Goal: Contribute content: Contribute content

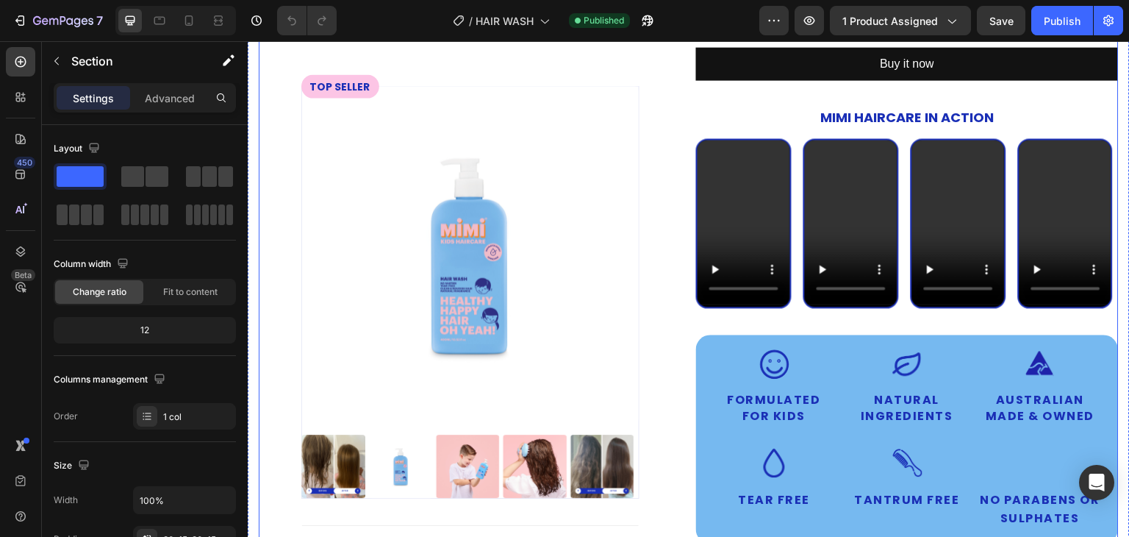
scroll to position [368, 0]
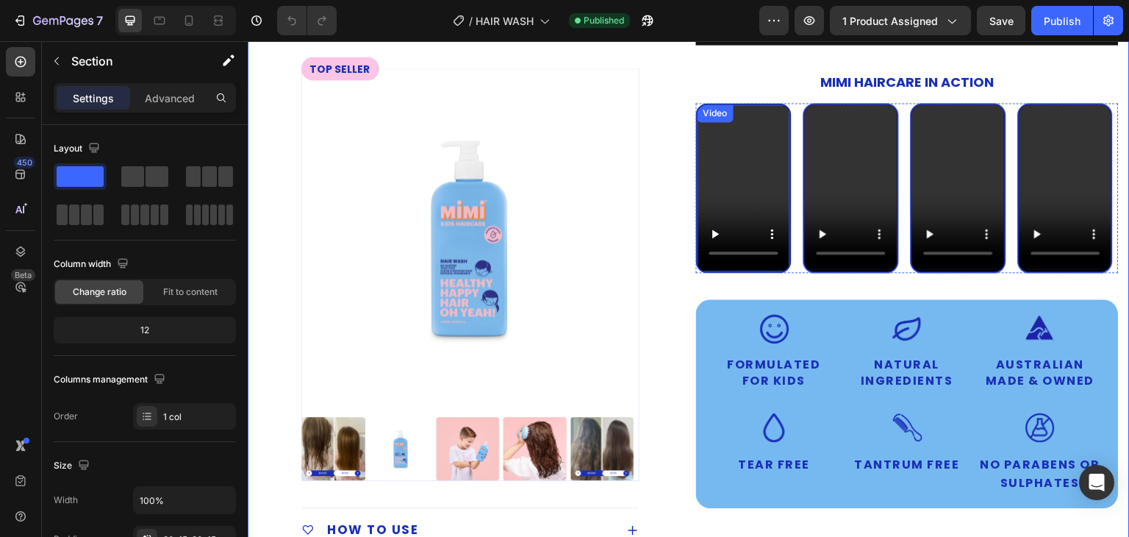
click at [738, 168] on video at bounding box center [744, 186] width 93 height 165
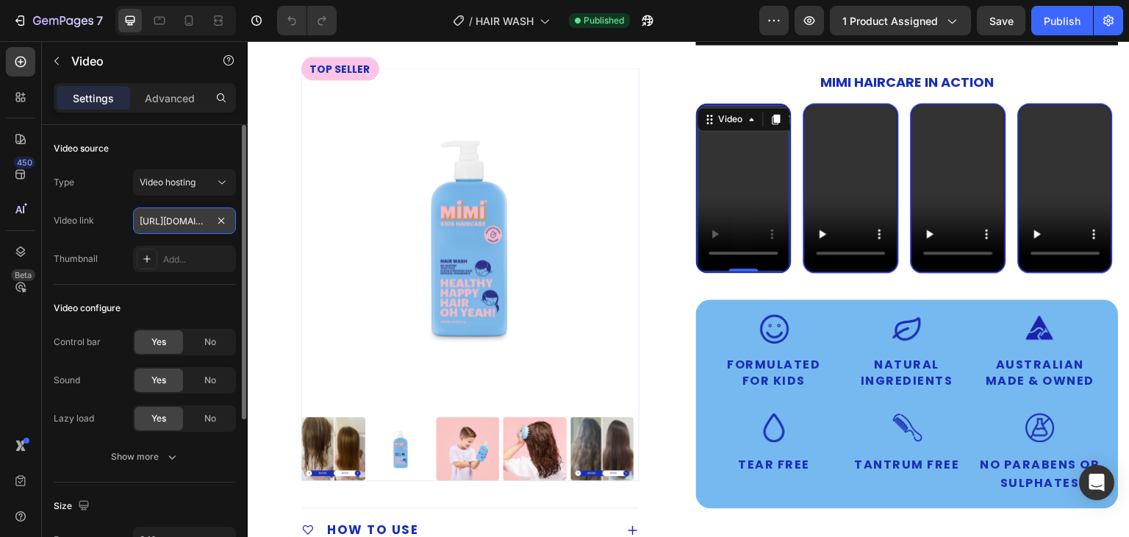
click at [163, 222] on input "[URL][DOMAIN_NAME]" at bounding box center [184, 220] width 103 height 26
paste input "f78bca5817a4478ca902cce86cb9099d"
type input "https://cdn.shopify.com/videos/c/o/v/f78bca5817a4478ca902cce86cb9099d.mp4"
click at [176, 236] on div "Type Video hosting Video link https://cdn.shopify.com/videos/c/o/v/f78bca5817a4…" at bounding box center [145, 220] width 182 height 103
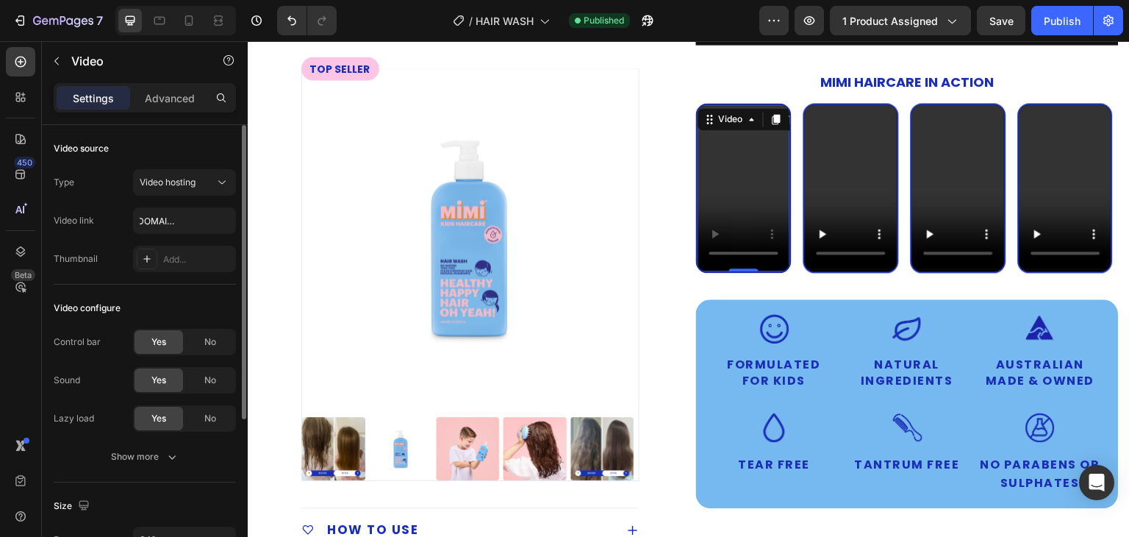
scroll to position [0, 0]
click at [854, 154] on video at bounding box center [851, 186] width 93 height 165
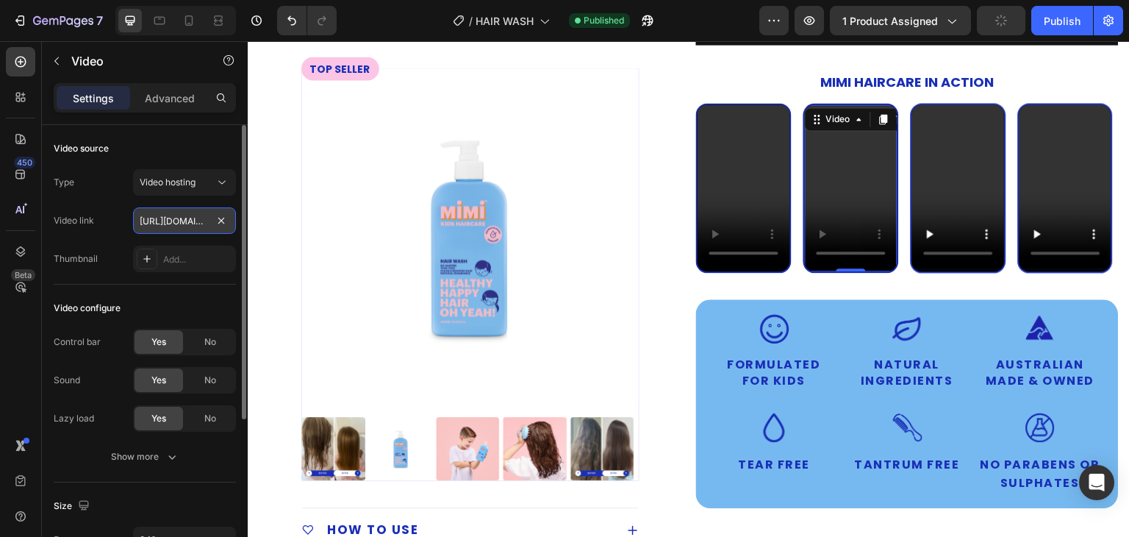
click at [182, 210] on input "[URL][DOMAIN_NAME]" at bounding box center [184, 220] width 103 height 26
paste input "b6c20be1fac64fe69064b3ef1aba044b.mp4"
type input "https://cdn.shopify.com/videos/c/o/v/b6c20be1fac64fe69064b3ef1aba044b.mp4"
click at [178, 236] on div "Type Video hosting Video link https://cdn.shopify.com/videos/c/o/v/b6c20be1fac6…" at bounding box center [145, 220] width 182 height 103
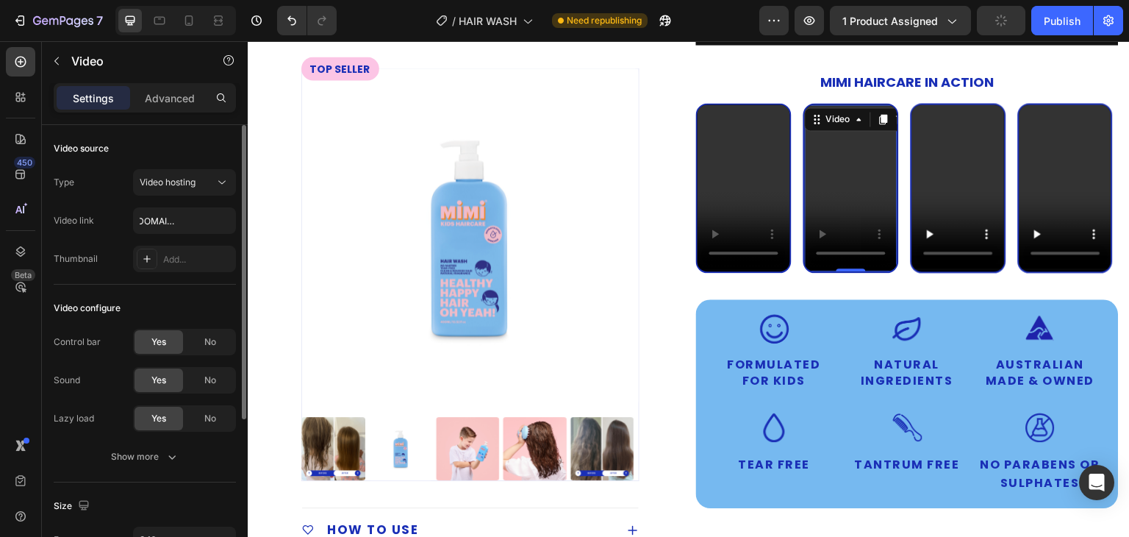
scroll to position [0, 0]
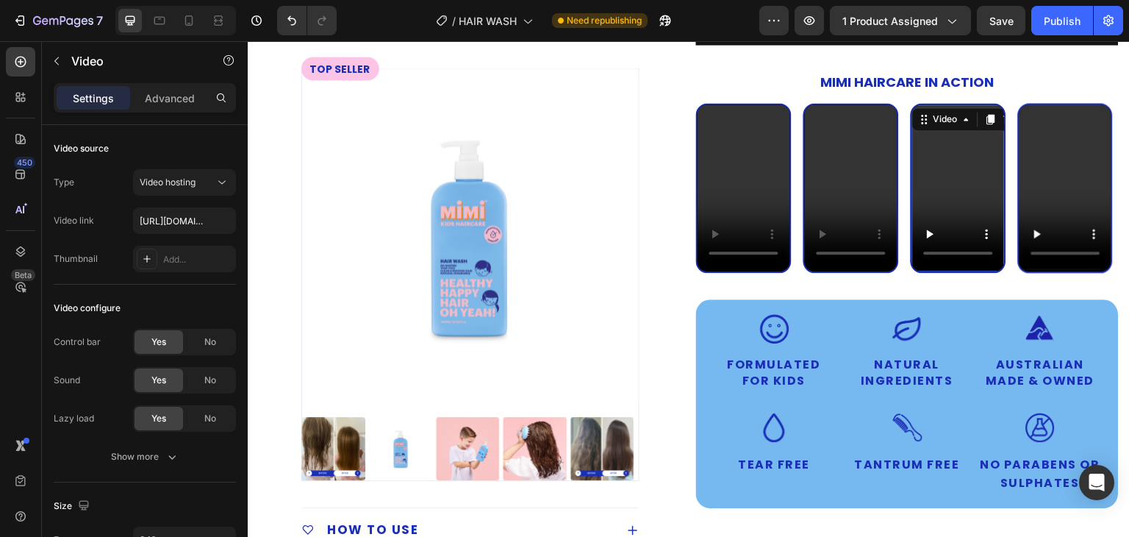
click at [937, 186] on video at bounding box center [958, 186] width 93 height 165
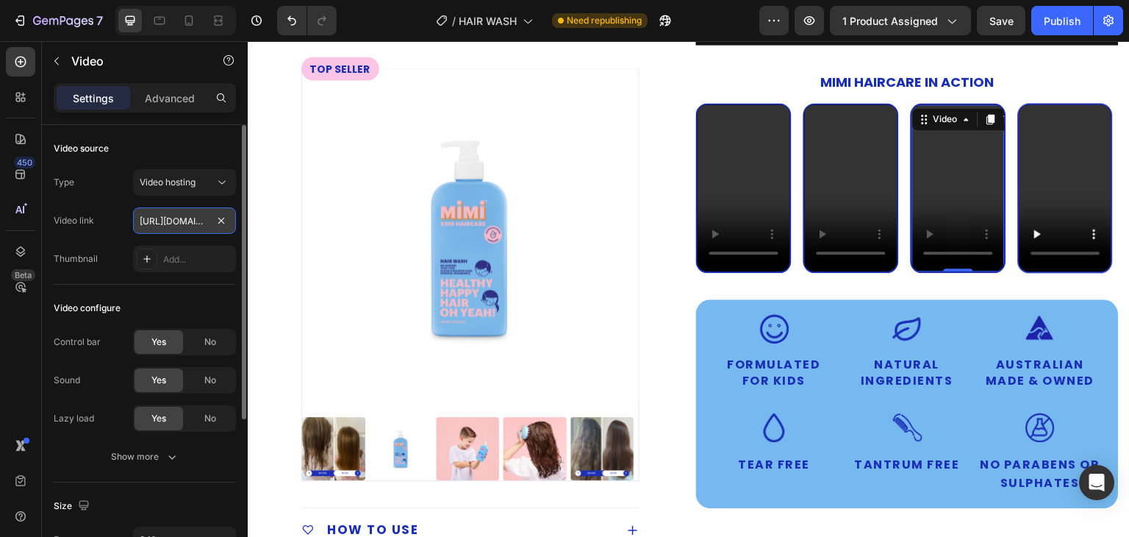
click at [160, 209] on input "[URL][DOMAIN_NAME]" at bounding box center [184, 220] width 103 height 26
type input "https://cdn.shopify.com/videos/c/o/v/7b9ccdc84cbb4e8a9b504b2f35508f19.mp4"
click at [164, 243] on div "Type Video hosting Video link https://cdn.shopify.com/videos/c/o/v/7b9ccdc84cbb…" at bounding box center [145, 220] width 182 height 103
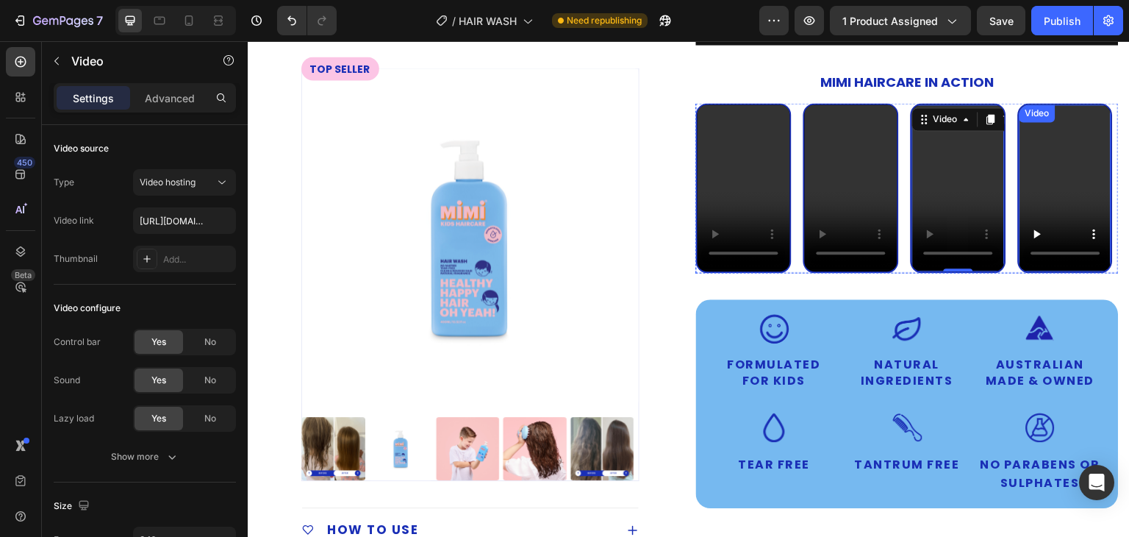
click at [1043, 168] on video at bounding box center [1066, 186] width 93 height 165
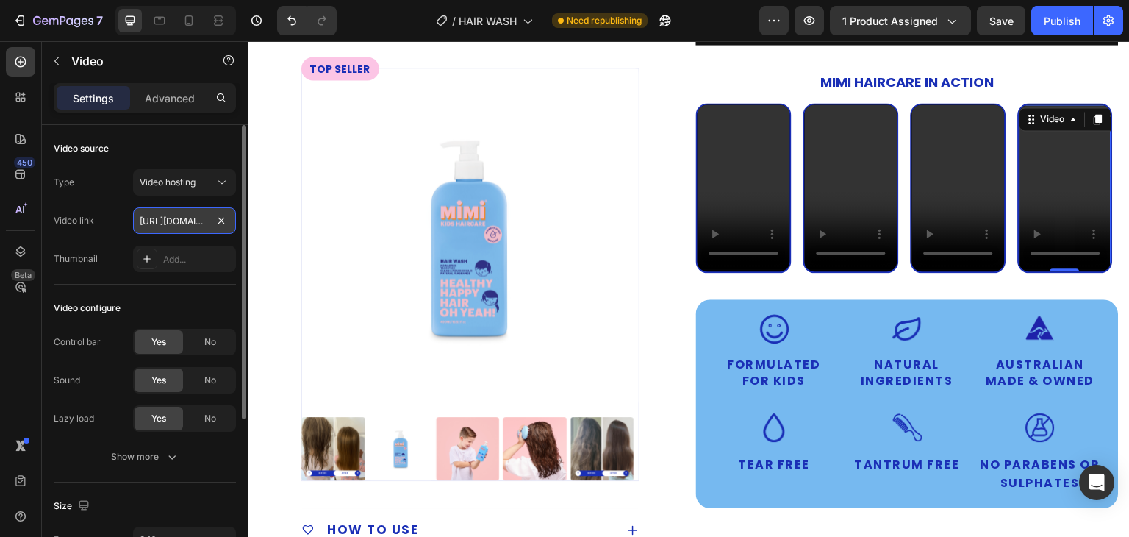
click at [176, 218] on input "[URL][DOMAIN_NAME]" at bounding box center [184, 220] width 103 height 26
paste input "f25d8177036f4a65968ecc494060bc25.mp4"
type input "https://cdn.shopify.com/videos/c/o/v/f25d8177036f4a65968ecc494060bc25.mp4"
click at [181, 239] on div "Type Video hosting Video link https://cdn.shopify.com/videos/c/o/v/f25d8177036f…" at bounding box center [145, 220] width 182 height 103
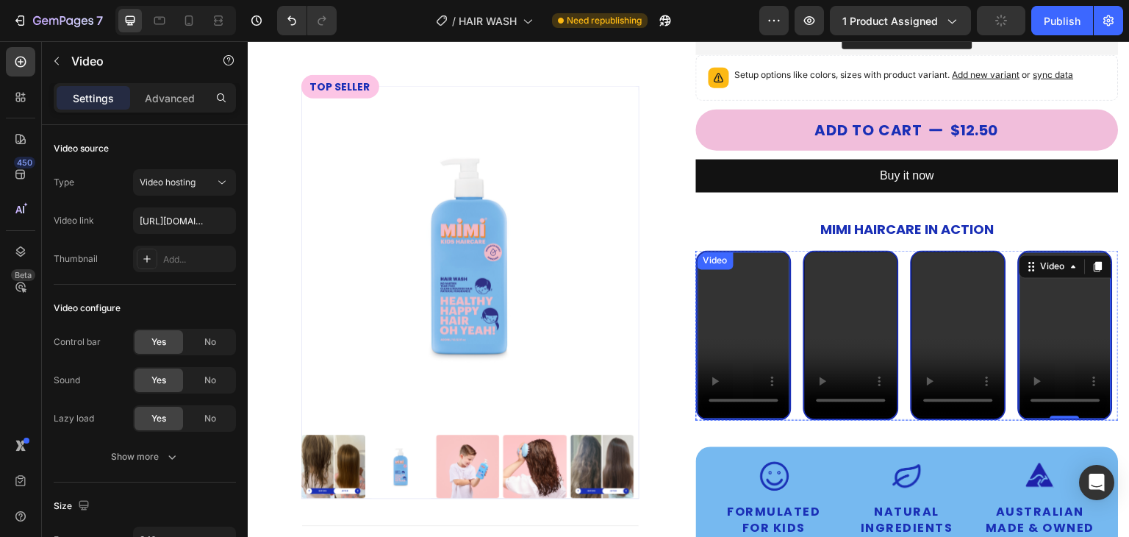
scroll to position [147, 0]
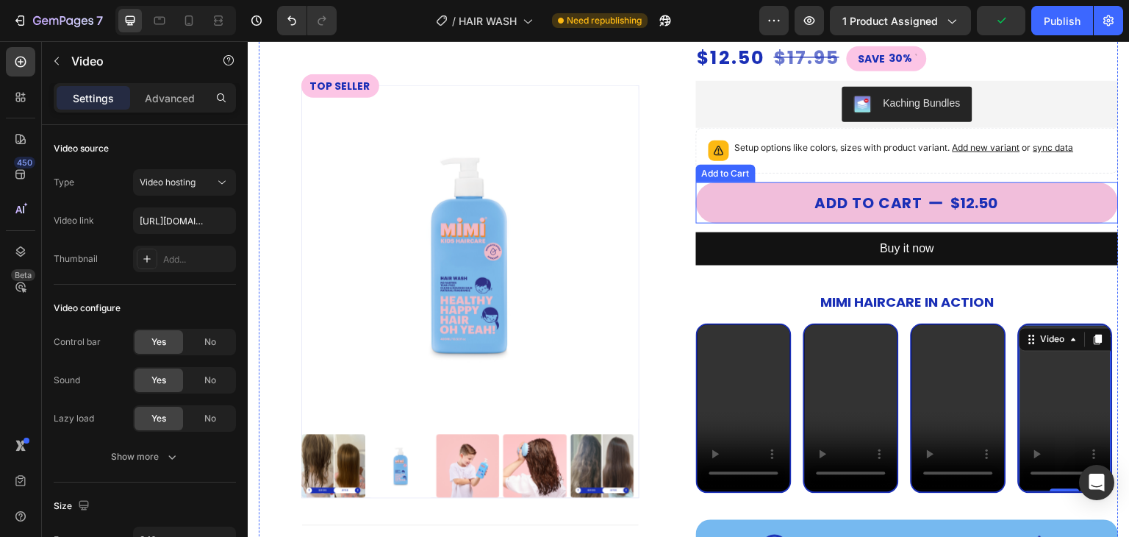
click at [766, 190] on button "Add to cart $12.50" at bounding box center [907, 202] width 423 height 41
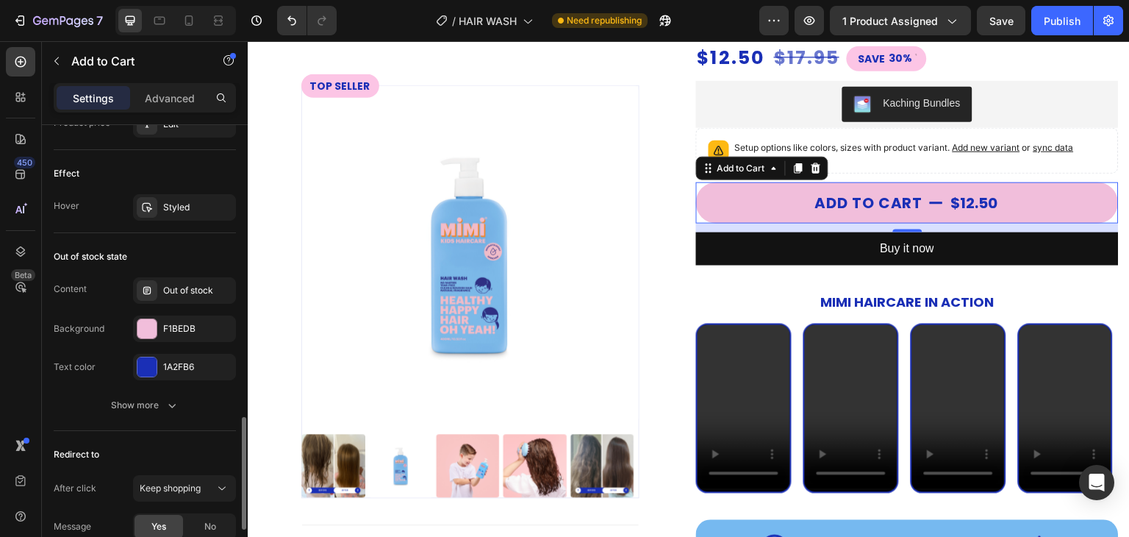
scroll to position [1373, 0]
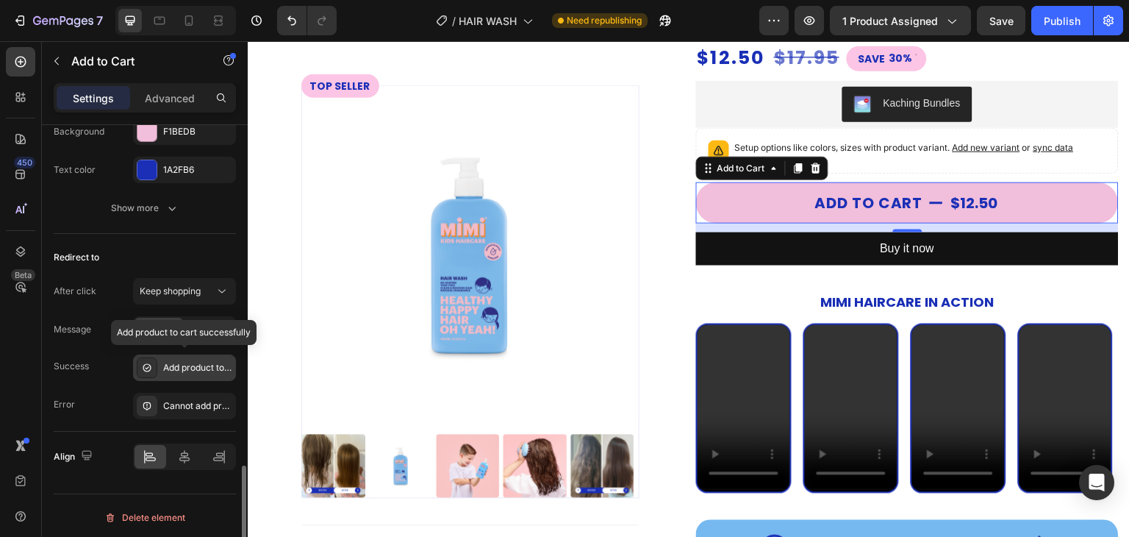
click at [183, 365] on div "Add product to cart successfully" at bounding box center [197, 367] width 69 height 13
click at [116, 369] on div "Success Add product to cart successfully" at bounding box center [145, 367] width 182 height 26
click at [150, 362] on icon at bounding box center [147, 368] width 12 height 12
click at [129, 368] on div "Success Add product to cart successfully" at bounding box center [145, 367] width 182 height 26
click at [207, 329] on span "No" at bounding box center [210, 329] width 12 height 13
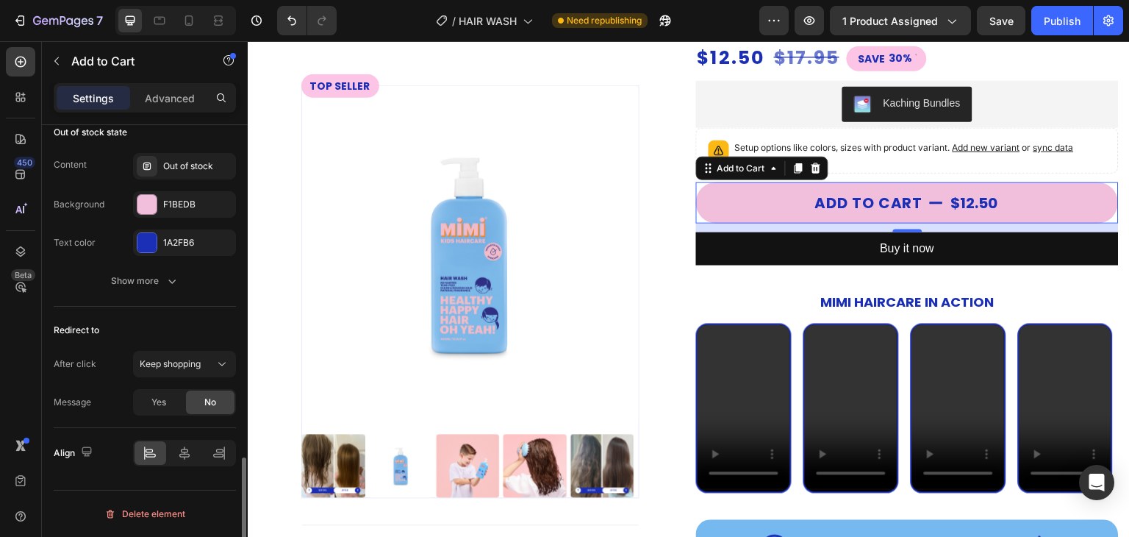
scroll to position [1297, 0]
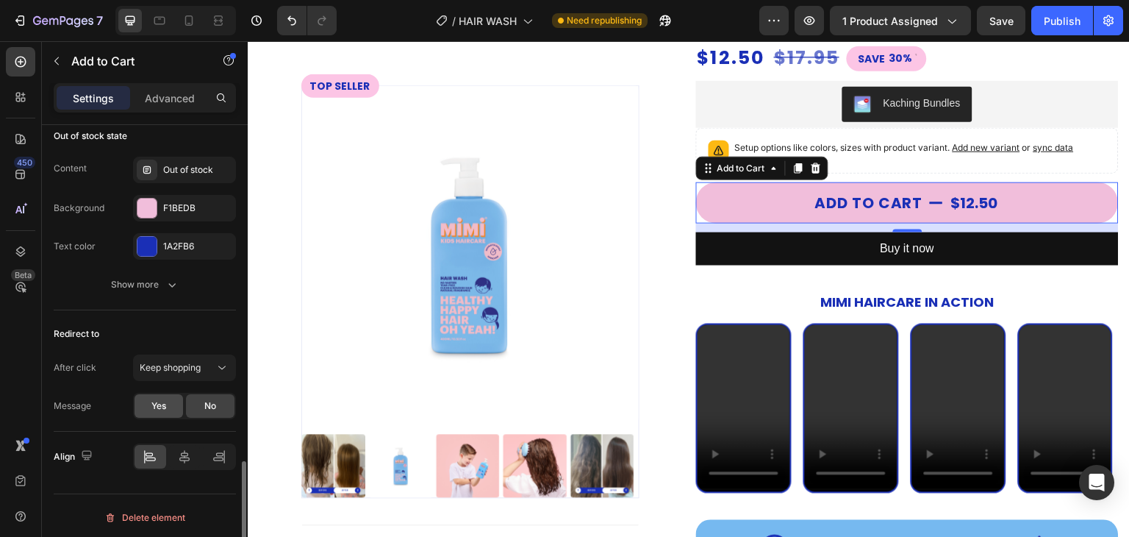
click at [177, 401] on div "Yes" at bounding box center [159, 406] width 49 height 24
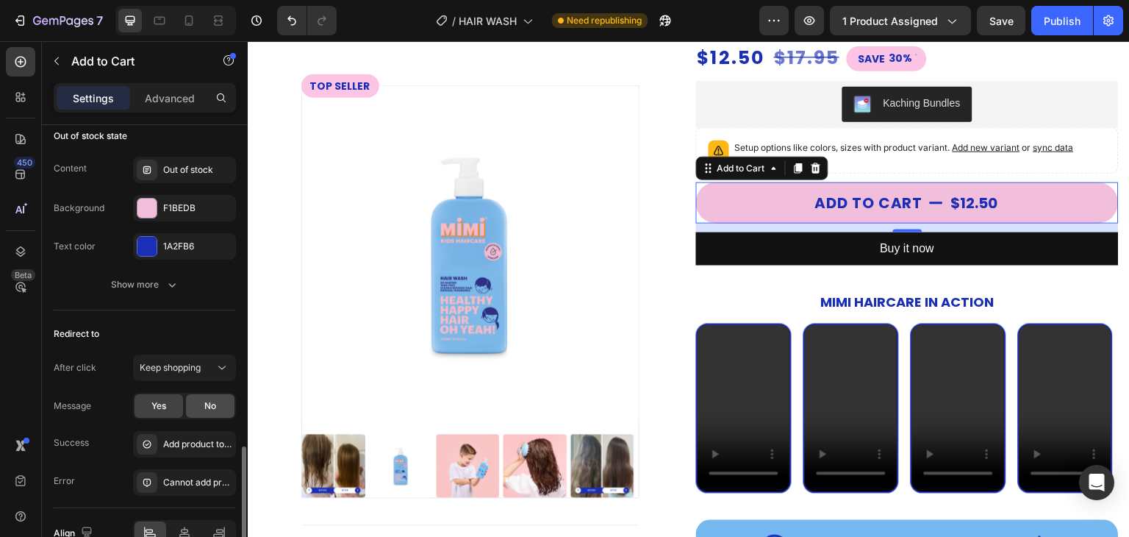
click at [207, 401] on span "No" at bounding box center [210, 405] width 12 height 13
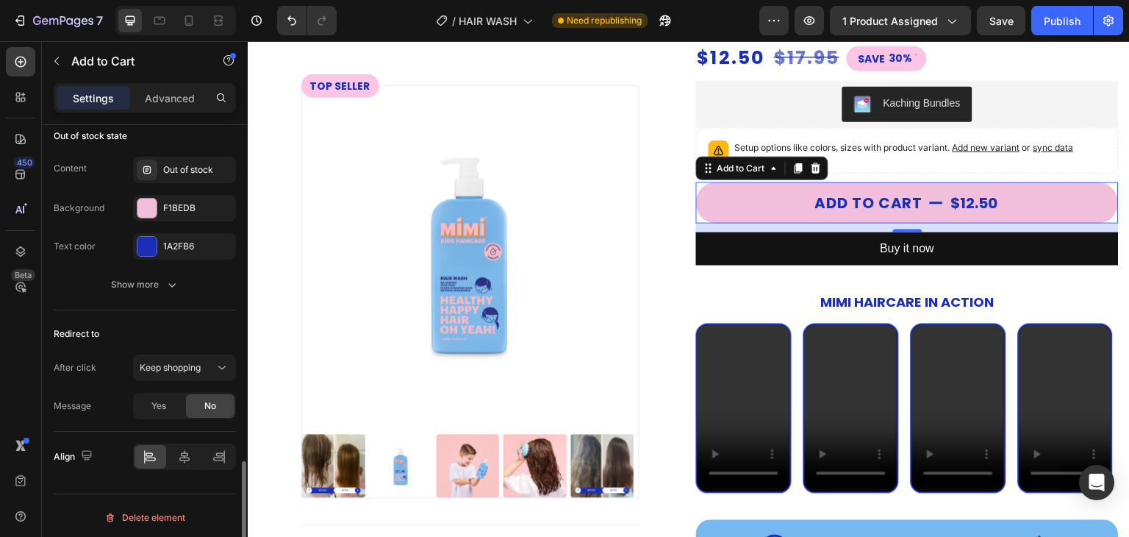
click at [112, 404] on div "Message Yes No" at bounding box center [145, 406] width 182 height 26
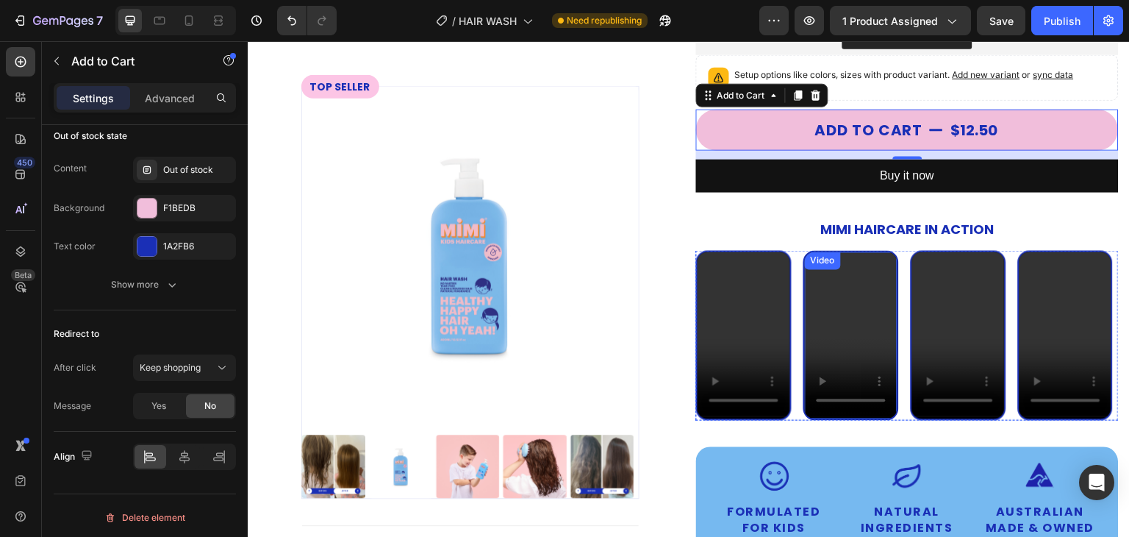
scroll to position [0, 0]
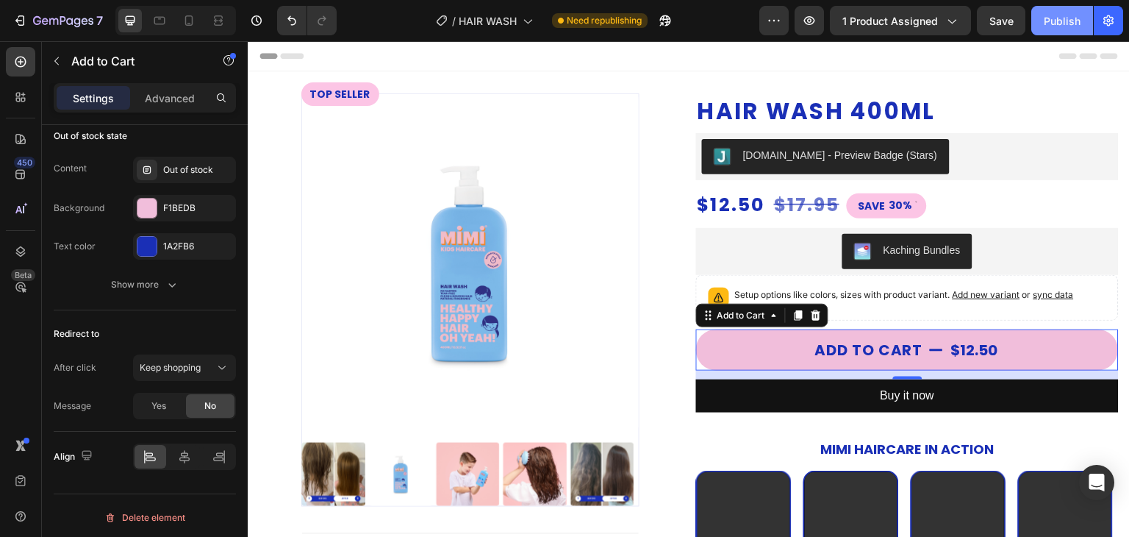
click at [1056, 6] on button "Publish" at bounding box center [1062, 20] width 62 height 29
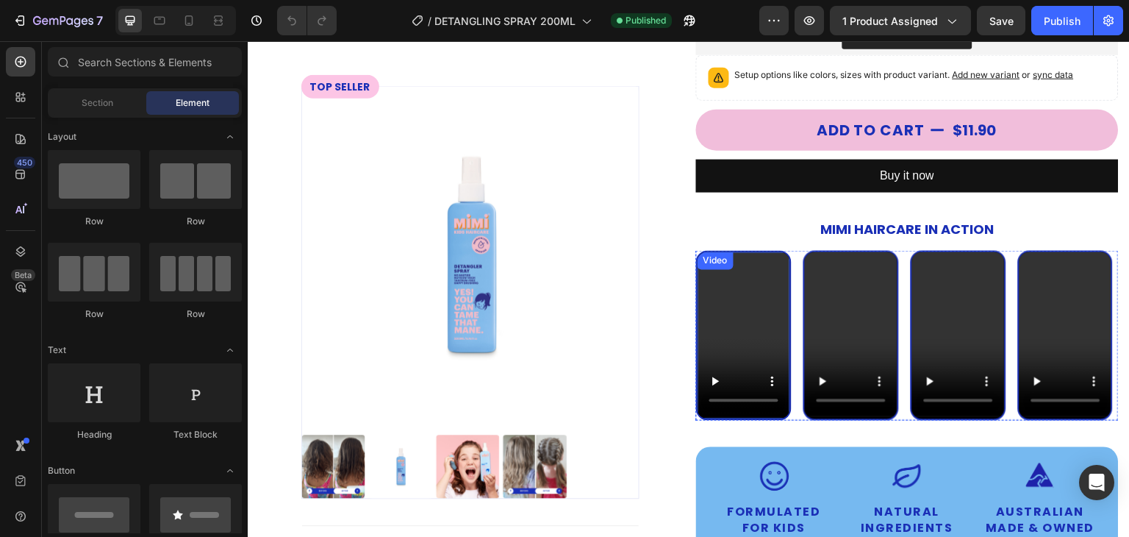
click at [769, 326] on video at bounding box center [744, 333] width 93 height 165
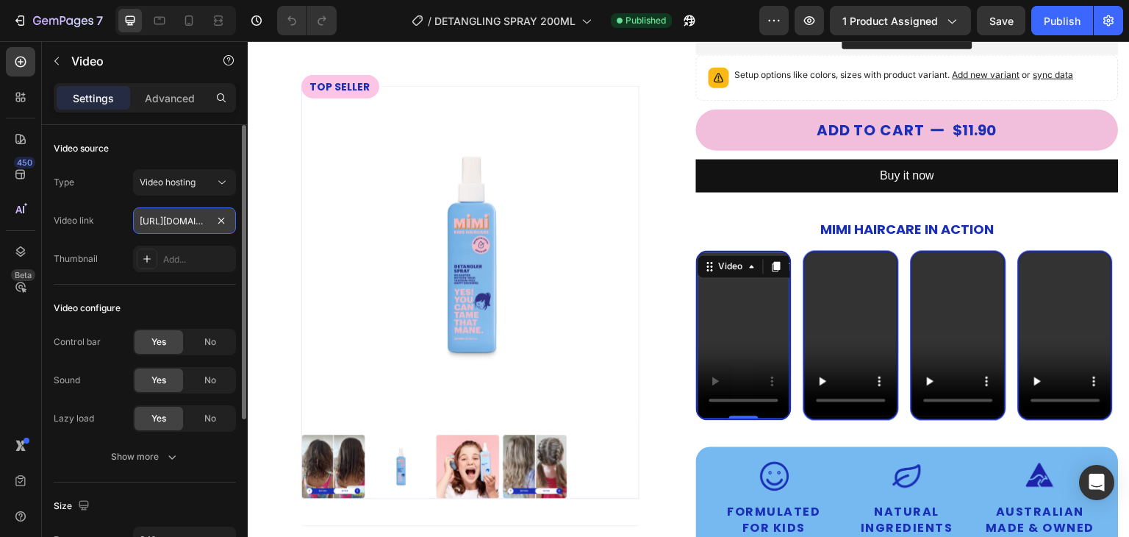
click at [155, 219] on input "[URL][DOMAIN_NAME]" at bounding box center [184, 220] width 103 height 26
paste input "46690a61a60c44b7a03a64bacc1327bd"
type input "[URL][DOMAIN_NAME]"
click at [99, 221] on div "Video link [URL][DOMAIN_NAME]" at bounding box center [145, 220] width 182 height 26
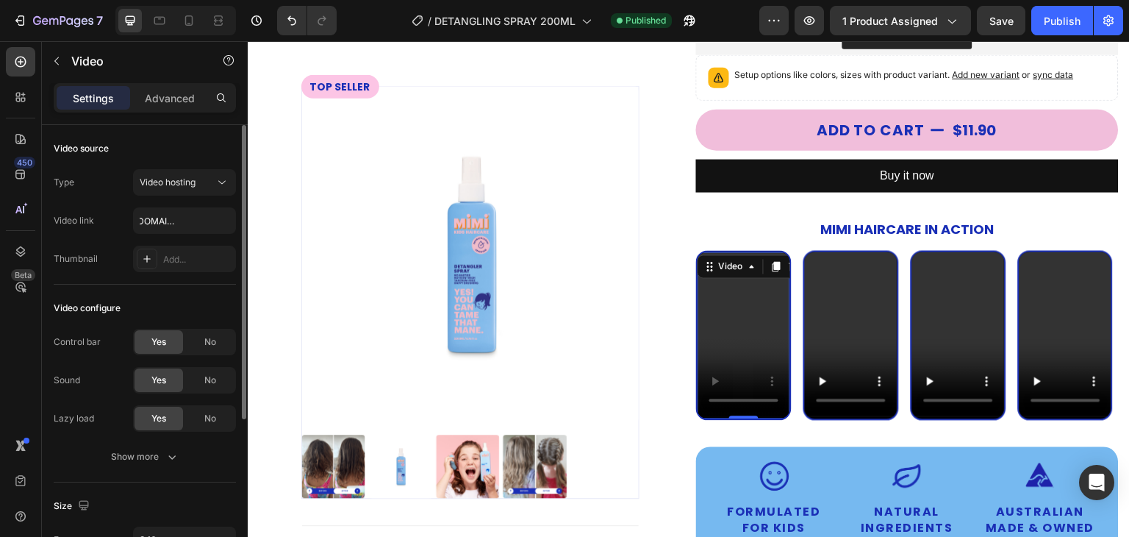
scroll to position [0, 0]
click at [846, 310] on video at bounding box center [851, 333] width 93 height 165
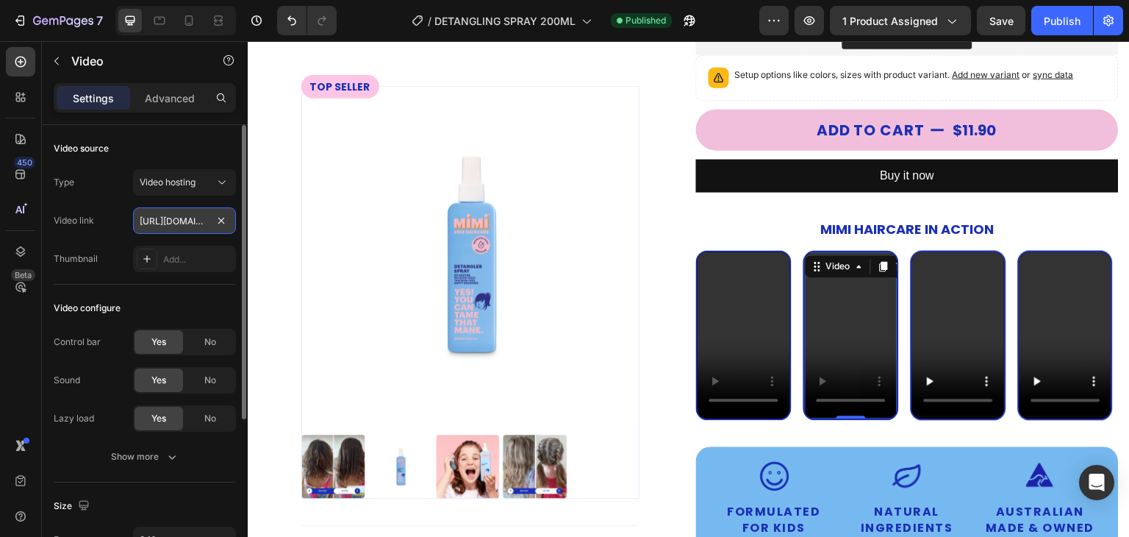
click at [162, 221] on input "[URL][DOMAIN_NAME]" at bounding box center [184, 220] width 103 height 26
paste input "134e480c5023414fb86f43c54deea15b.mp4"
type input "[URL][DOMAIN_NAME]"
click at [107, 232] on div "Video link [URL][DOMAIN_NAME]" at bounding box center [145, 220] width 182 height 26
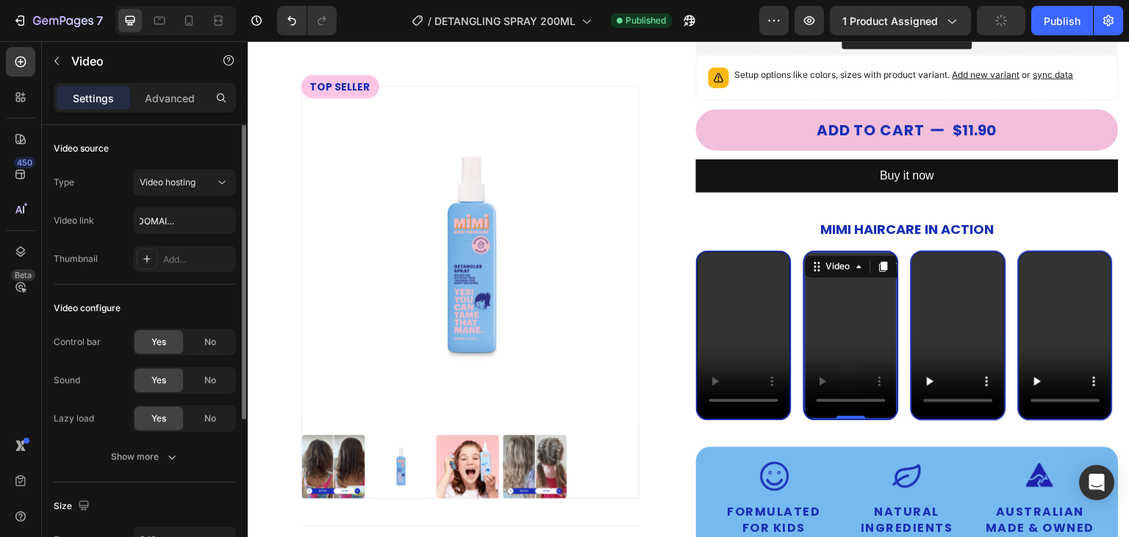
scroll to position [0, 0]
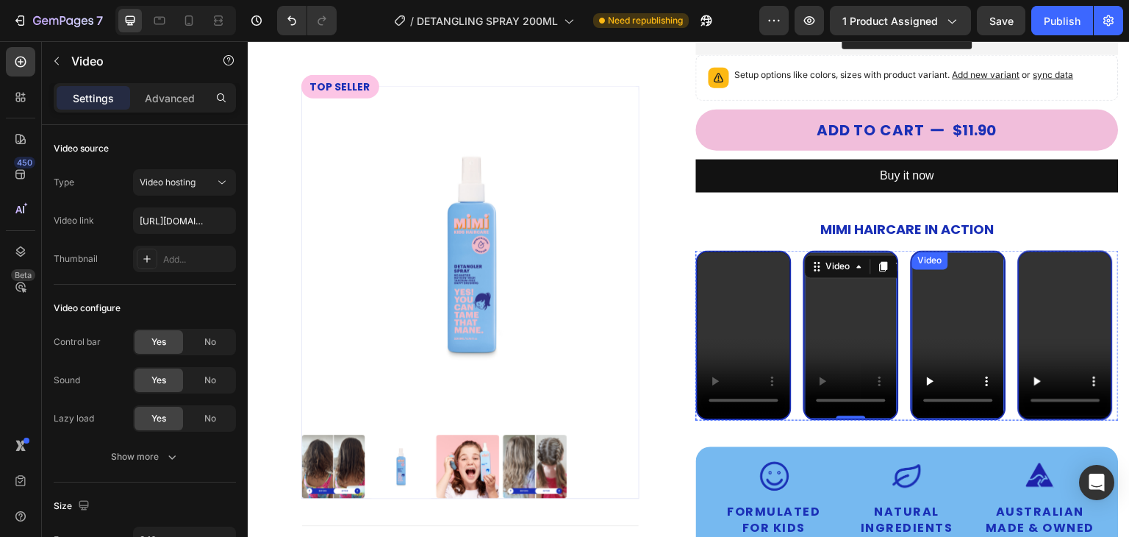
click at [956, 318] on video at bounding box center [958, 333] width 93 height 165
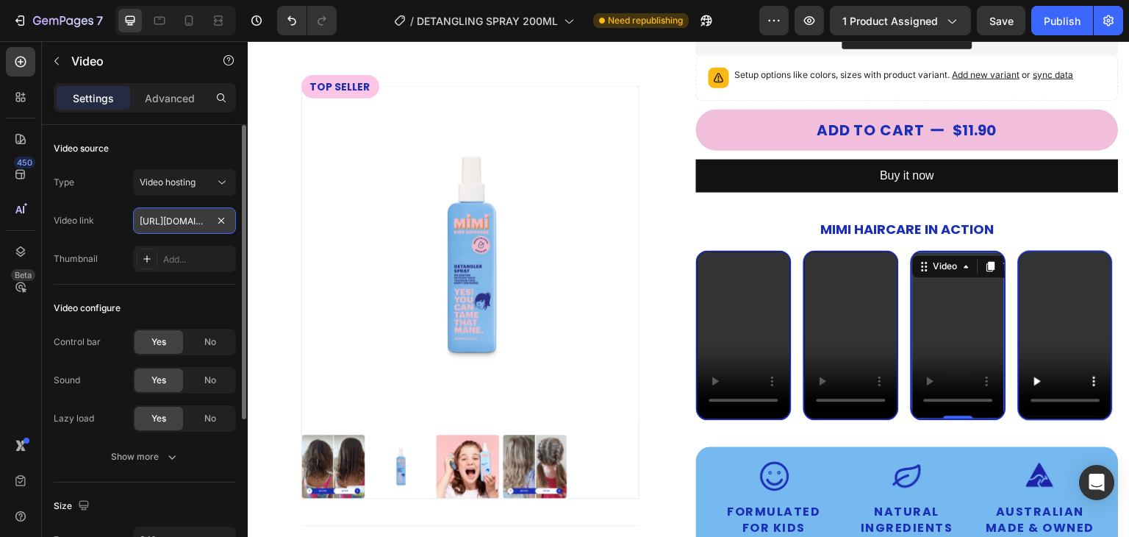
click at [146, 212] on input "[URL][DOMAIN_NAME]" at bounding box center [184, 220] width 103 height 26
paste input "9b61e810e99545ec8f31b00d6c2a5688"
type input "[URL][DOMAIN_NAME]"
click at [124, 215] on div "Video link [URL][DOMAIN_NAME]" at bounding box center [145, 220] width 182 height 26
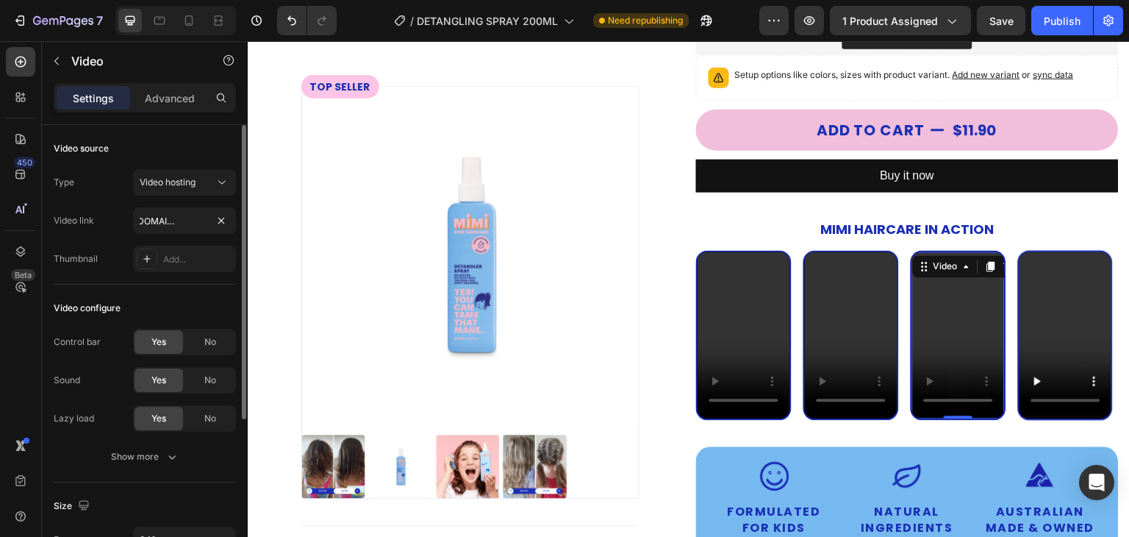
scroll to position [0, 0]
click at [1070, 325] on video at bounding box center [1066, 333] width 93 height 165
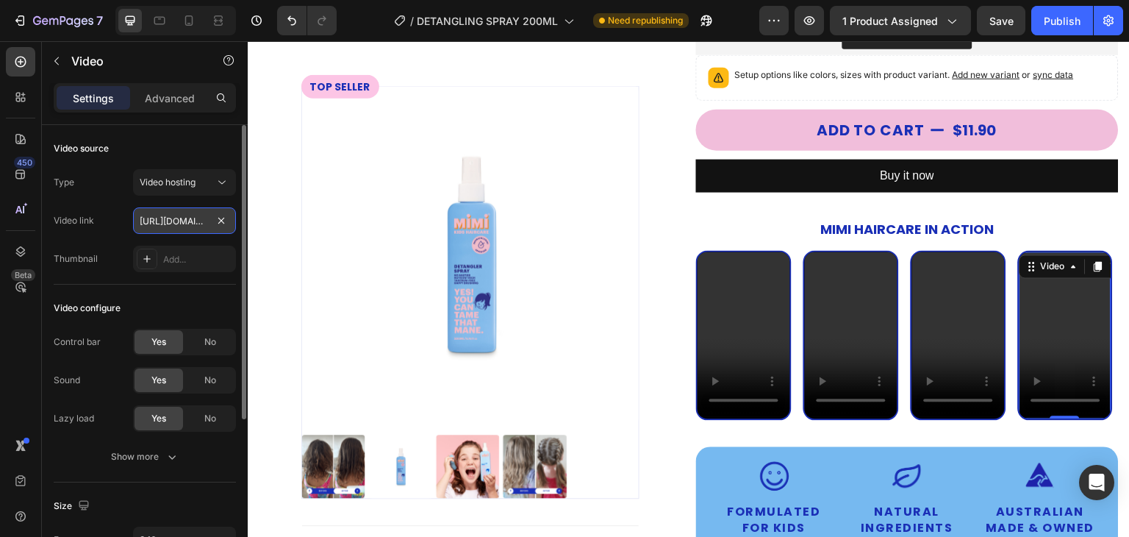
click at [168, 218] on input "[URL][DOMAIN_NAME]" at bounding box center [184, 220] width 103 height 26
type input "[URL][DOMAIN_NAME]"
click at [123, 220] on div "Video link [URL][DOMAIN_NAME]" at bounding box center [145, 220] width 182 height 26
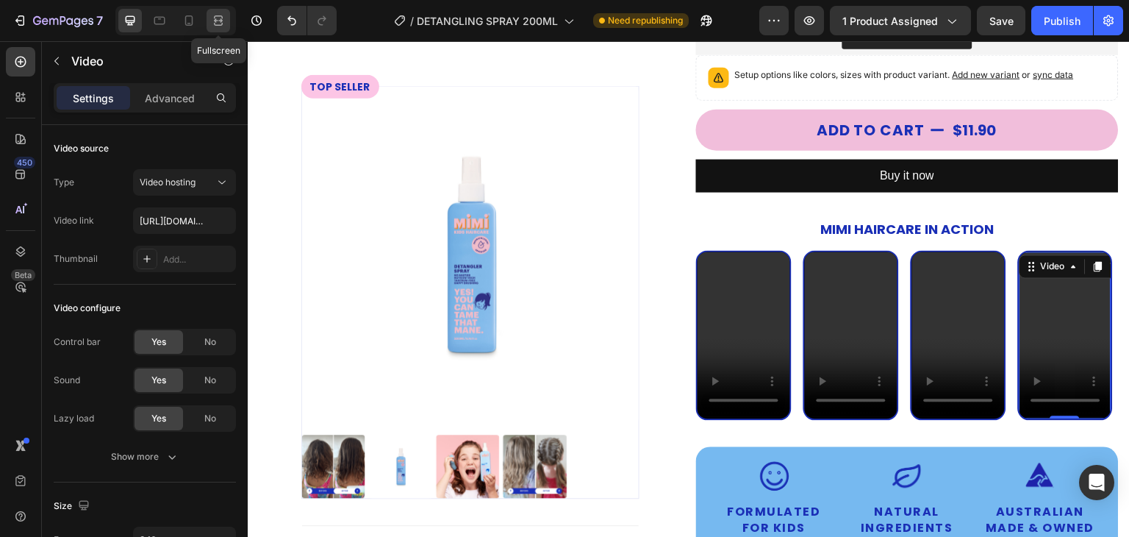
click at [215, 29] on div at bounding box center [219, 21] width 24 height 24
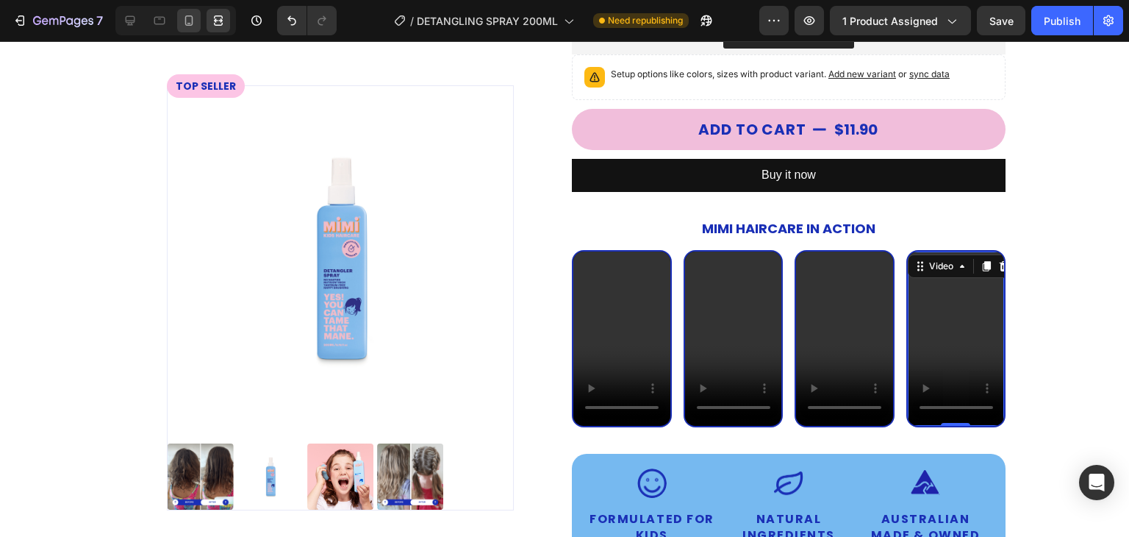
click at [200, 23] on div at bounding box center [189, 21] width 24 height 24
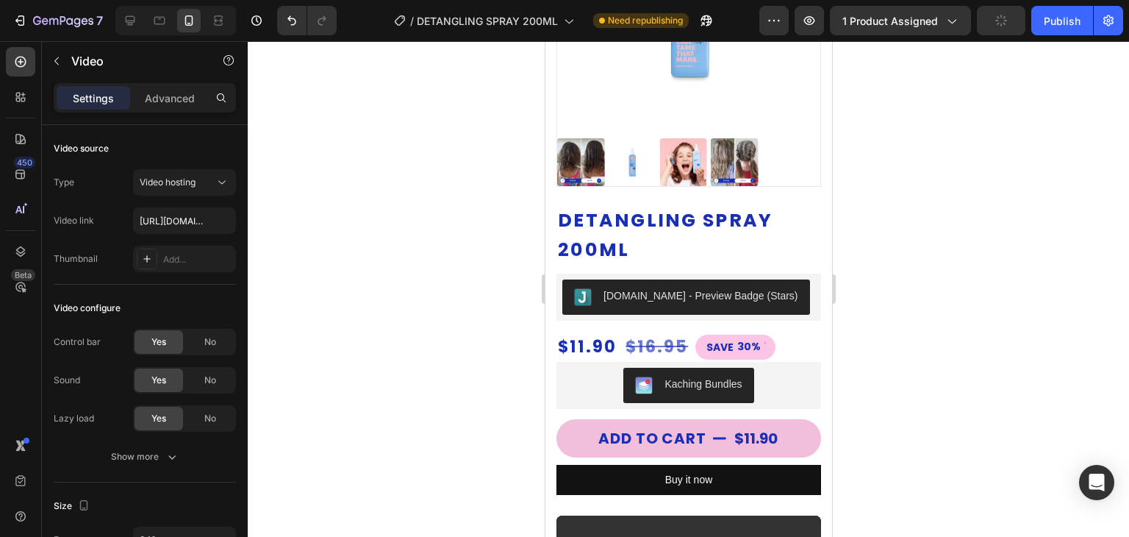
scroll to position [820, 0]
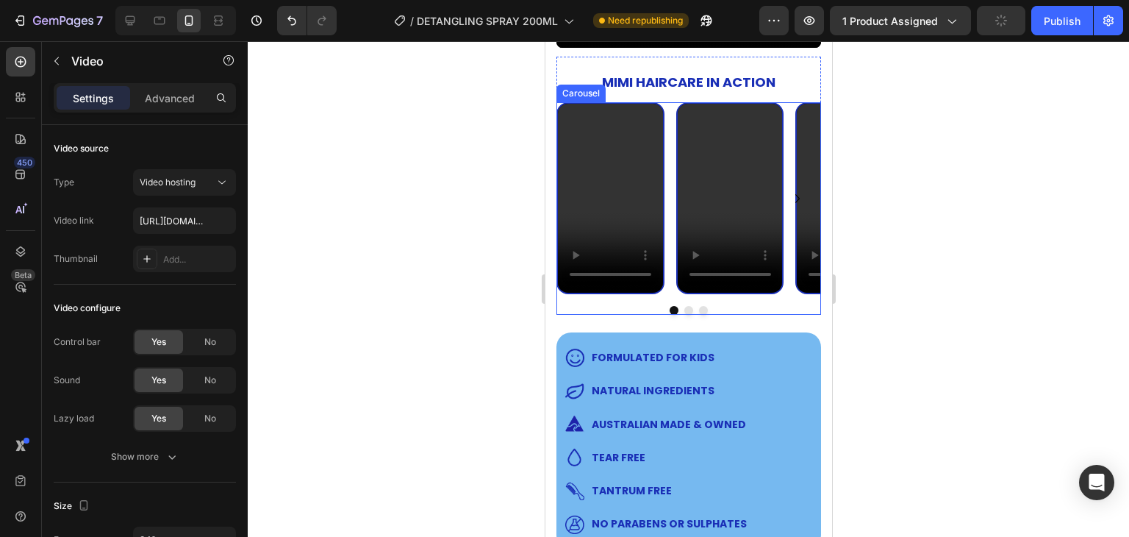
click at [698, 306] on button "Dot" at bounding box center [702, 310] width 9 height 9
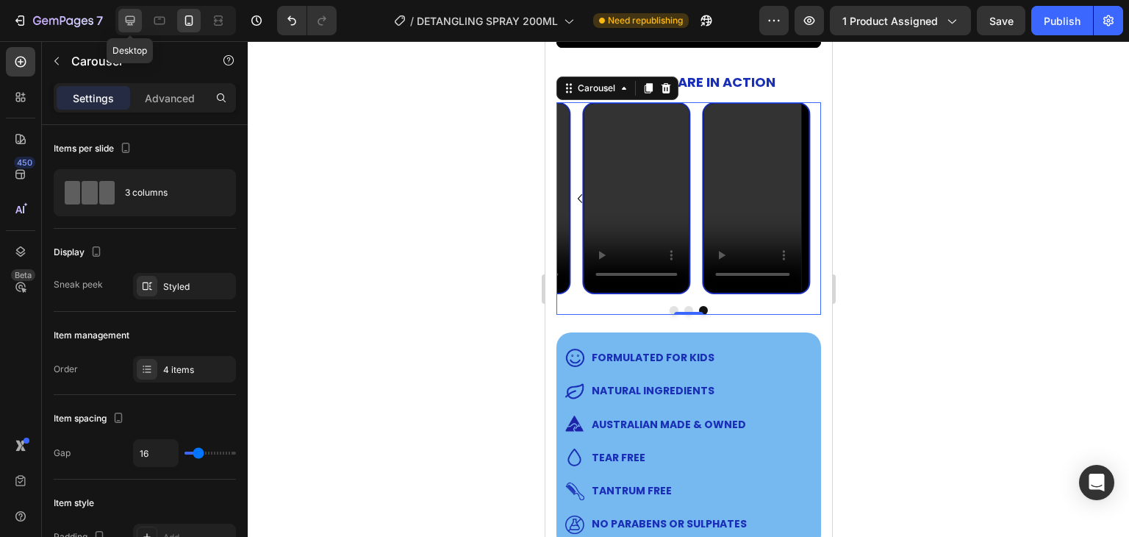
click at [129, 18] on icon at bounding box center [130, 20] width 15 height 15
type input "1200"
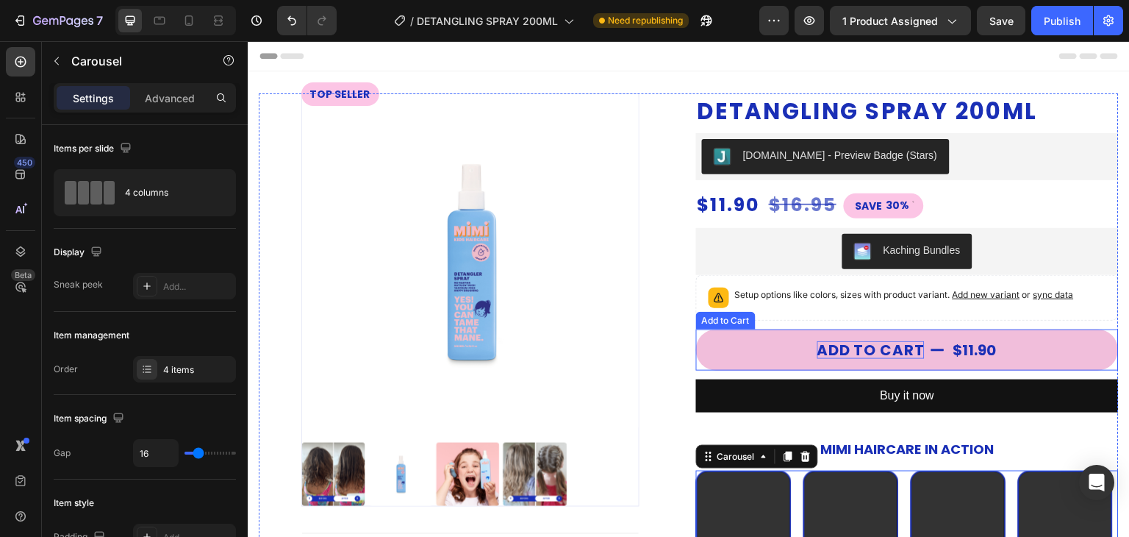
click at [828, 345] on div "Add to cart" at bounding box center [871, 350] width 108 height 18
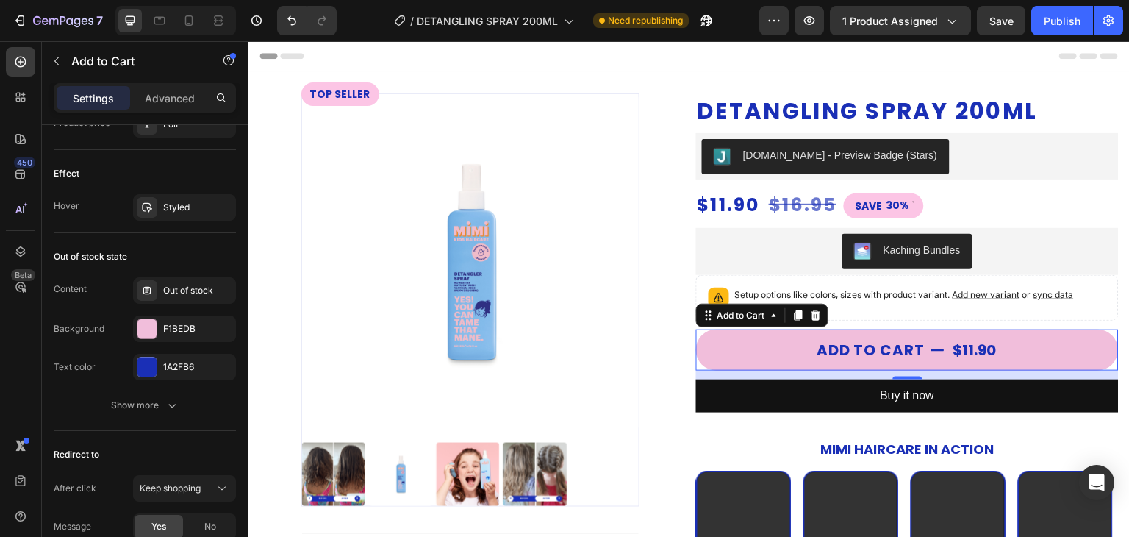
scroll to position [1373, 0]
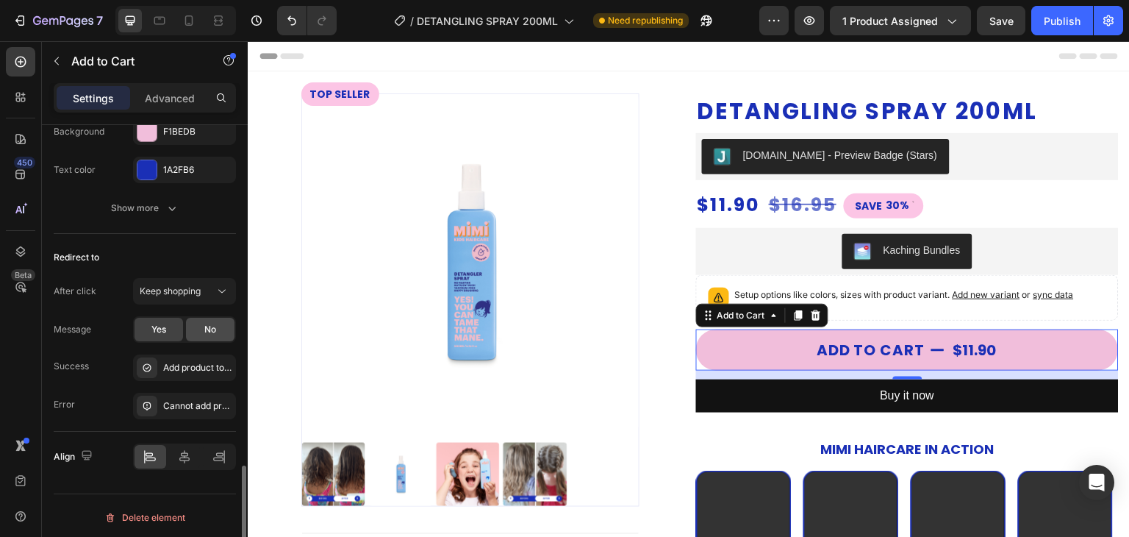
click at [218, 324] on div "No" at bounding box center [210, 330] width 49 height 24
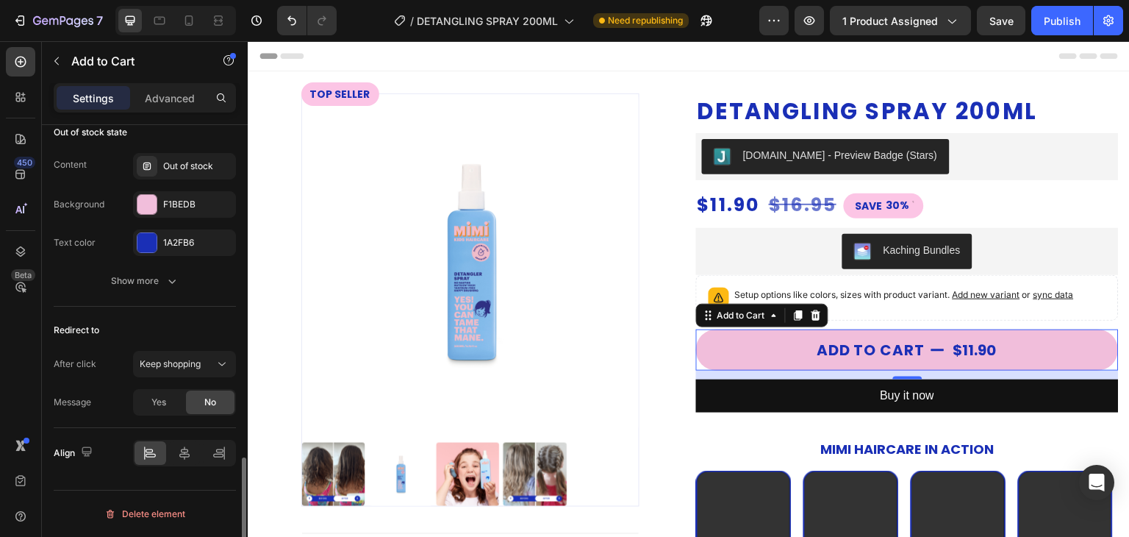
scroll to position [1297, 0]
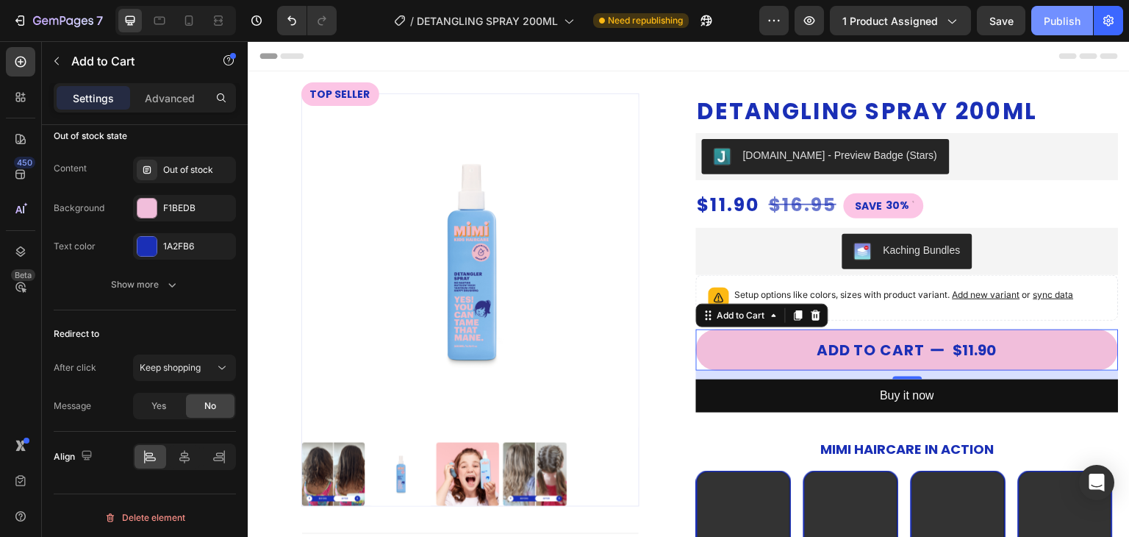
click at [1057, 18] on div "Publish" at bounding box center [1062, 20] width 37 height 15
